Goal: Find specific page/section: Find specific page/section

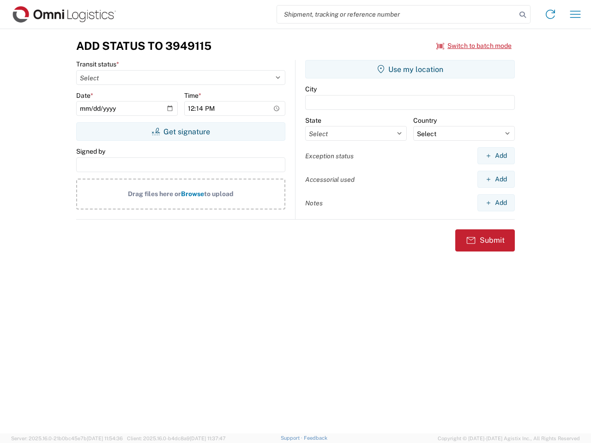
click at [397, 14] on input "search" at bounding box center [396, 15] width 239 height 18
click at [523, 15] on icon at bounding box center [522, 14] width 13 height 13
click at [550, 14] on icon at bounding box center [550, 14] width 15 height 15
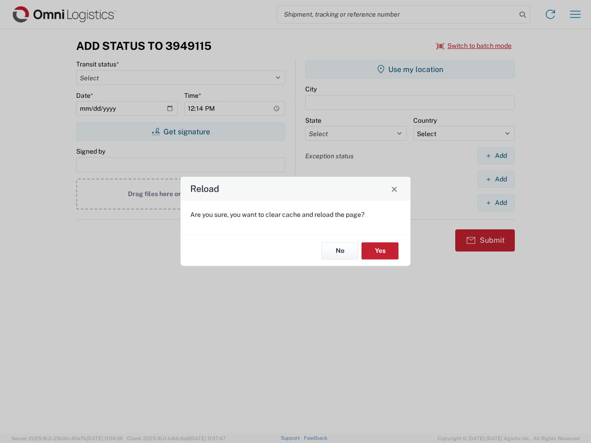
click at [575, 14] on div "Reload Are you sure, you want to clear cache and reload the page? No Yes" at bounding box center [295, 221] width 591 height 443
click at [474, 46] on div "Reload Are you sure, you want to clear cache and reload the page? No Yes" at bounding box center [295, 221] width 591 height 443
click at [181, 132] on div "Reload Are you sure, you want to clear cache and reload the page? No Yes" at bounding box center [295, 221] width 591 height 443
click at [410, 69] on div "Reload Are you sure, you want to clear cache and reload the page? No Yes" at bounding box center [295, 221] width 591 height 443
click at [496, 156] on div "Reload Are you sure, you want to clear cache and reload the page? No Yes" at bounding box center [295, 221] width 591 height 443
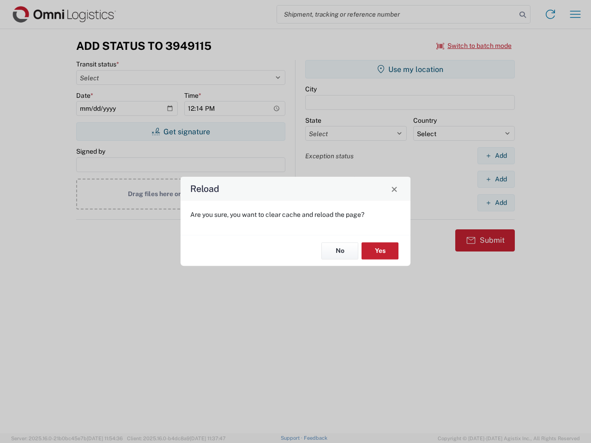
click at [496, 179] on div "Reload Are you sure, you want to clear cache and reload the page? No Yes" at bounding box center [295, 221] width 591 height 443
click at [496, 203] on div "Reload Are you sure, you want to clear cache and reload the page? No Yes" at bounding box center [295, 221] width 591 height 443
